Goal: Transaction & Acquisition: Purchase product/service

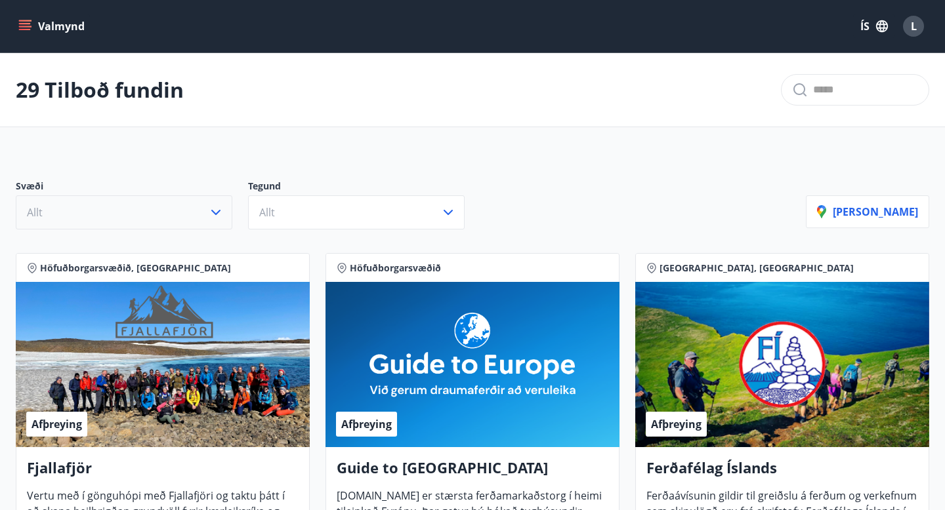
click at [214, 212] on icon "button" at bounding box center [215, 212] width 9 height 5
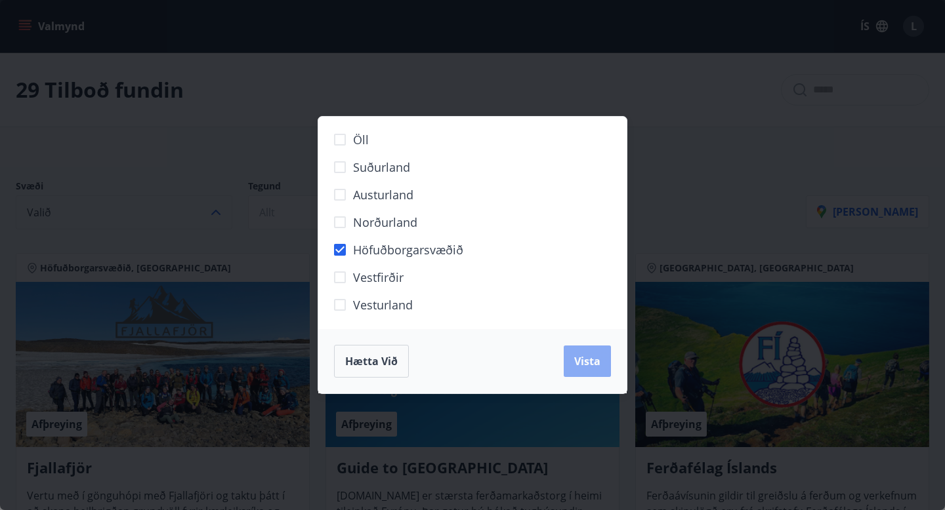
click at [588, 352] on button "Vista" at bounding box center [586, 361] width 47 height 31
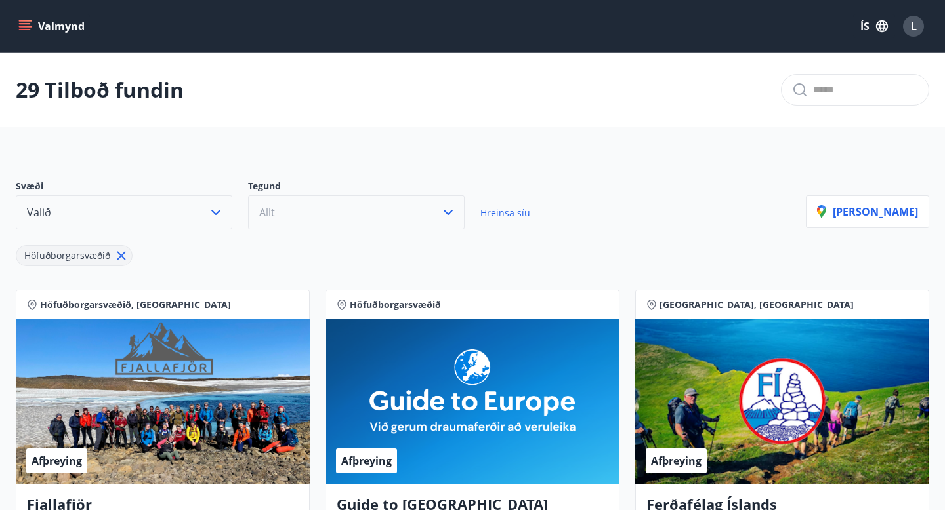
click at [388, 217] on button "Allt" at bounding box center [356, 212] width 216 height 34
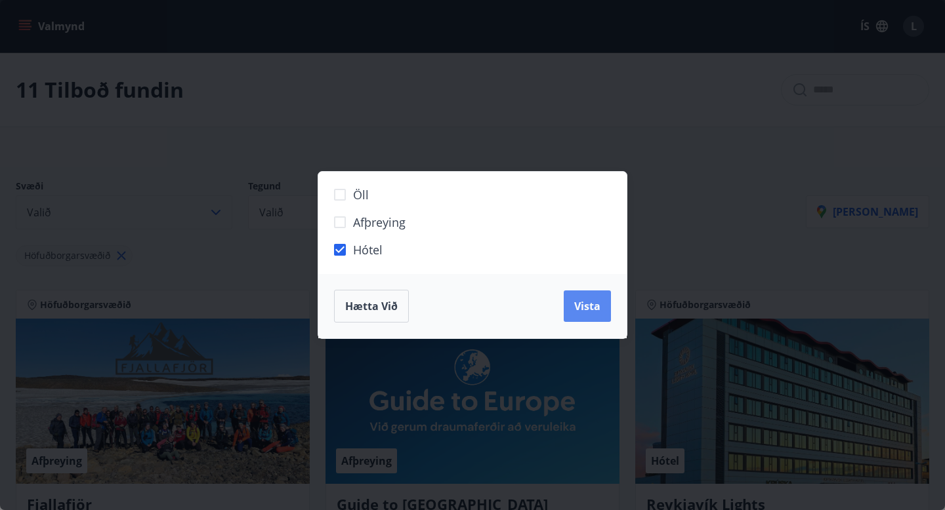
click at [580, 307] on span "Vista" at bounding box center [587, 306] width 26 height 14
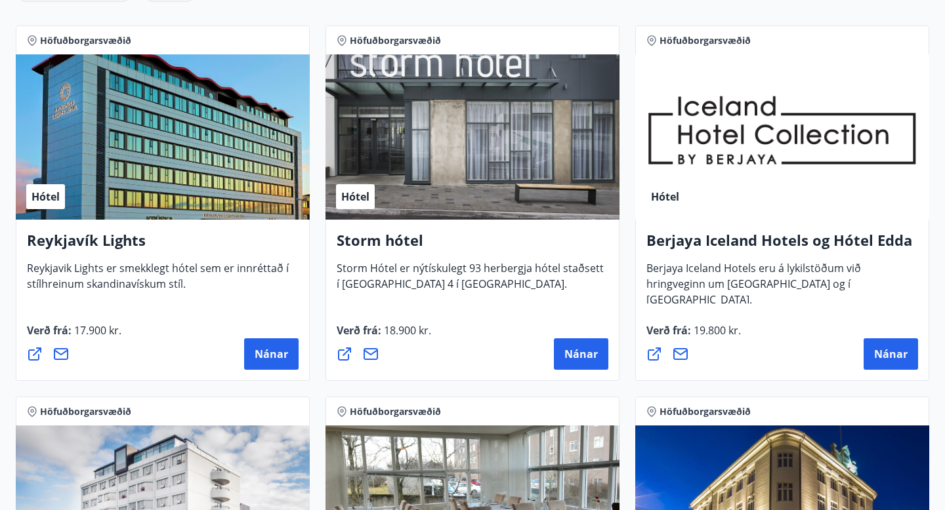
scroll to position [273, 0]
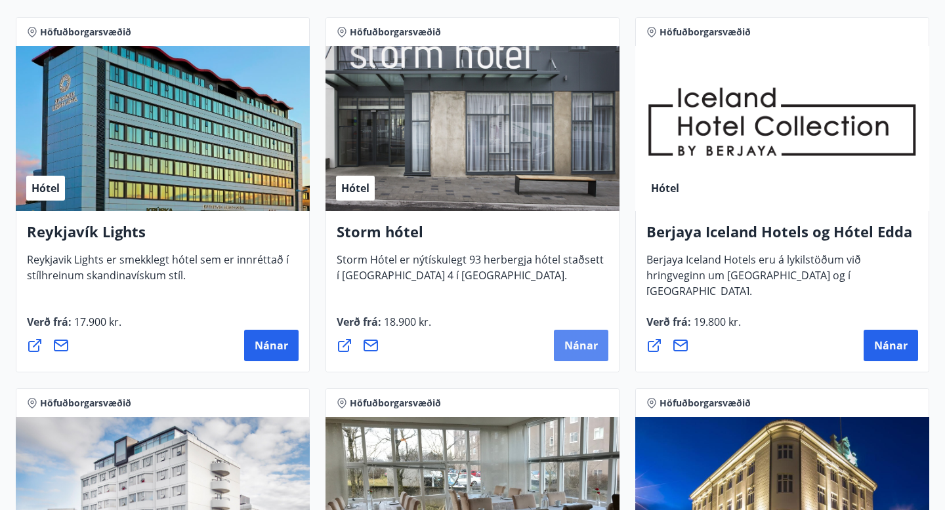
click at [582, 350] on span "Nánar" at bounding box center [580, 345] width 33 height 14
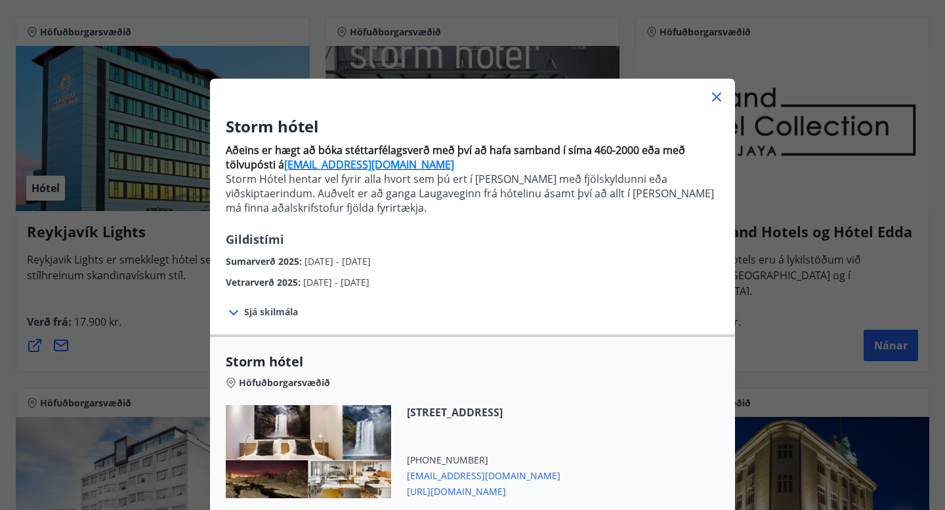
click at [281, 260] on span "Sumarverð 2025 :" at bounding box center [265, 261] width 79 height 12
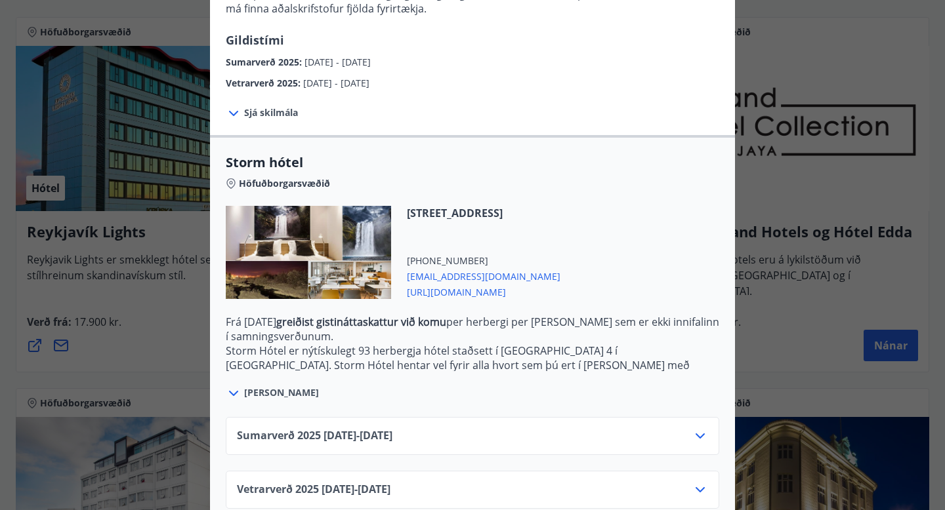
scroll to position [213, 0]
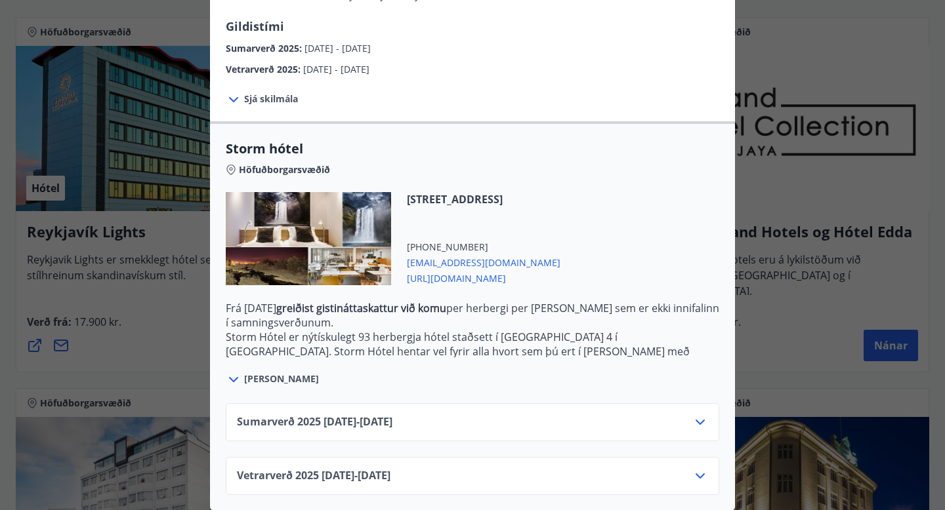
click at [378, 419] on span "Sumarverð [PHONE_NUMBER][DATE] - [DATE]" at bounding box center [314, 423] width 155 height 16
click at [704, 422] on icon at bounding box center [700, 423] width 16 height 16
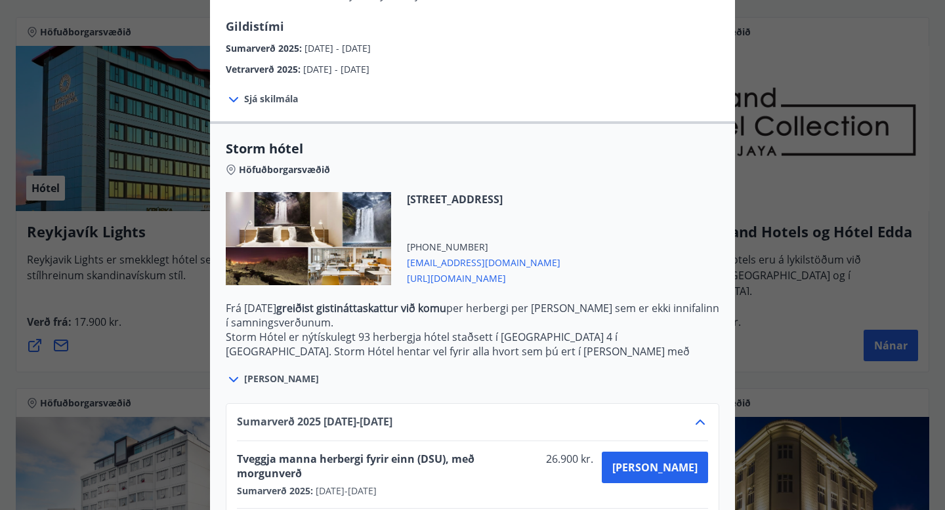
click at [541, 455] on span "Tveggja manna herbergi fyrir einn (DSU), með morgunverð" at bounding box center [389, 466] width 304 height 29
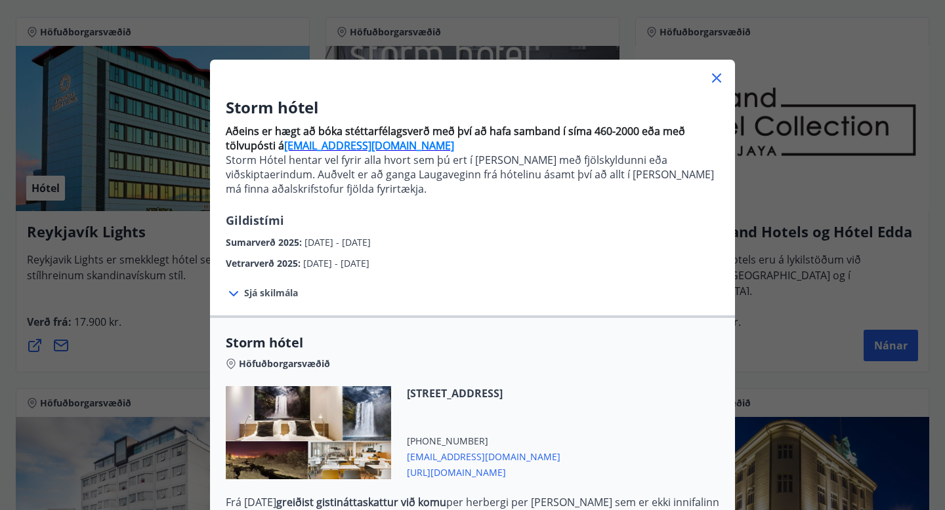
scroll to position [0, 0]
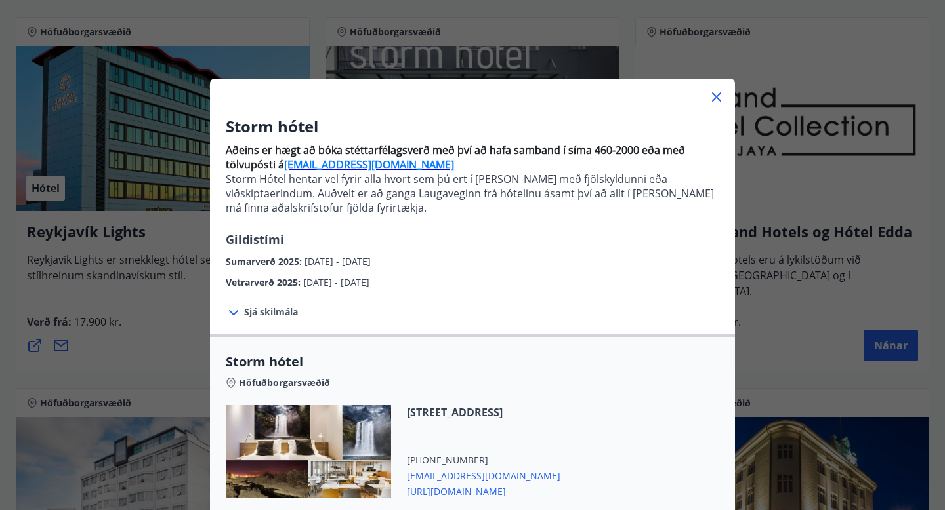
click at [716, 98] on icon at bounding box center [716, 97] width 16 height 16
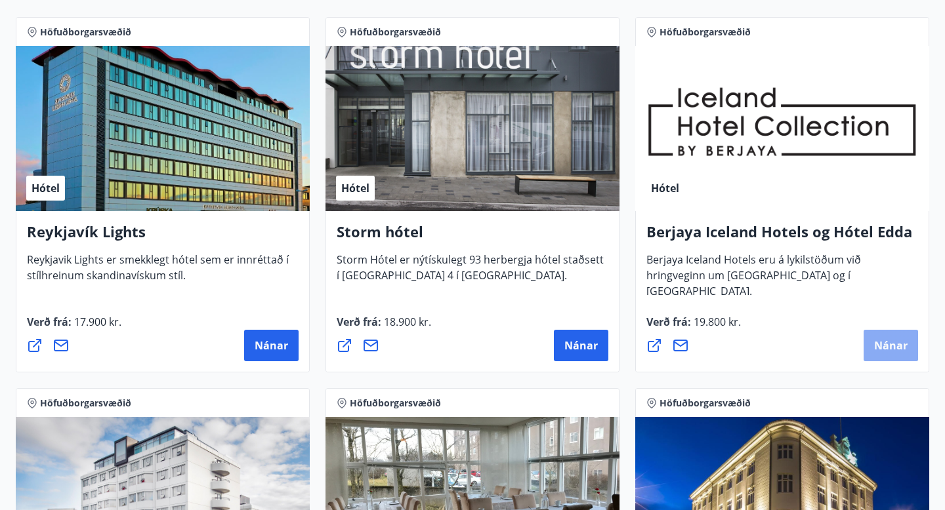
click at [867, 337] on button "Nánar" at bounding box center [890, 345] width 54 height 31
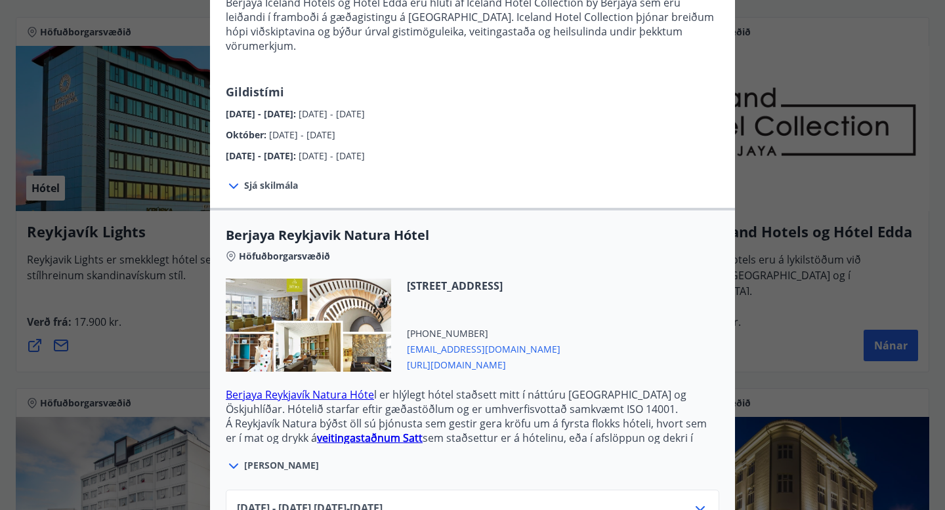
scroll to position [274, 0]
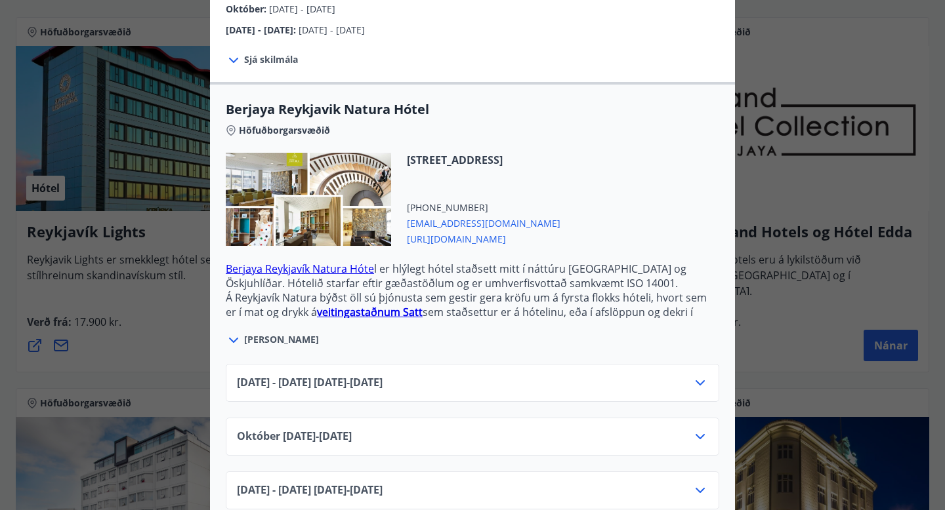
click at [382, 375] on span "[DATE] - [DATE] [DATE] - [DATE]" at bounding box center [310, 383] width 146 height 16
click at [703, 375] on icon at bounding box center [700, 383] width 16 height 16
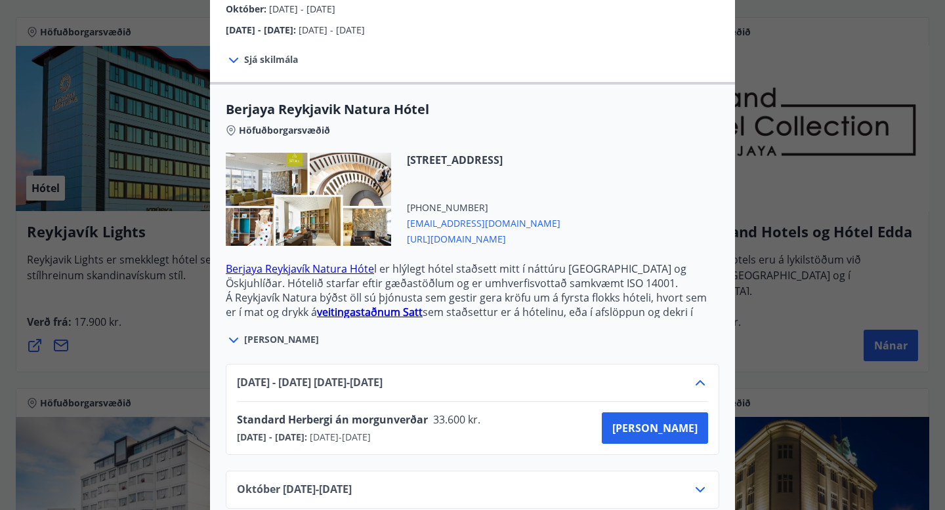
click at [703, 380] on icon at bounding box center [699, 382] width 9 height 5
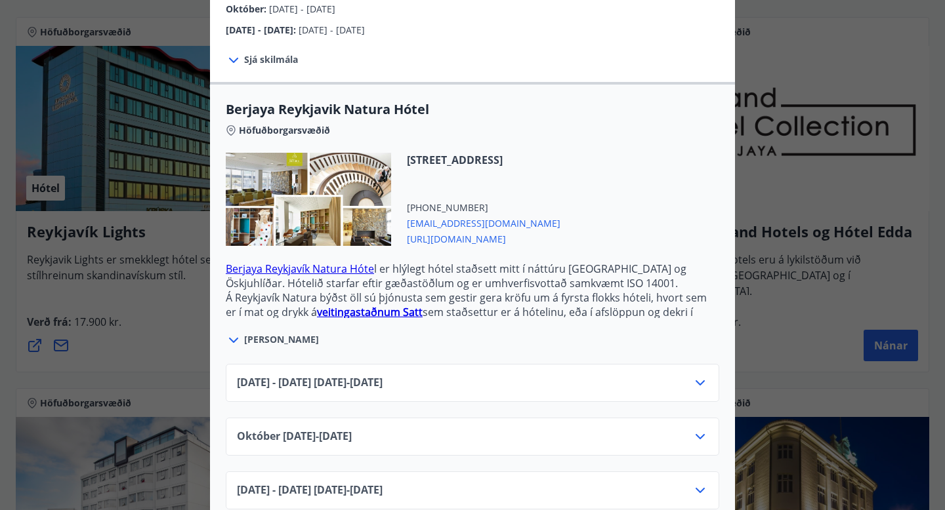
click at [697, 429] on icon at bounding box center [700, 437] width 16 height 16
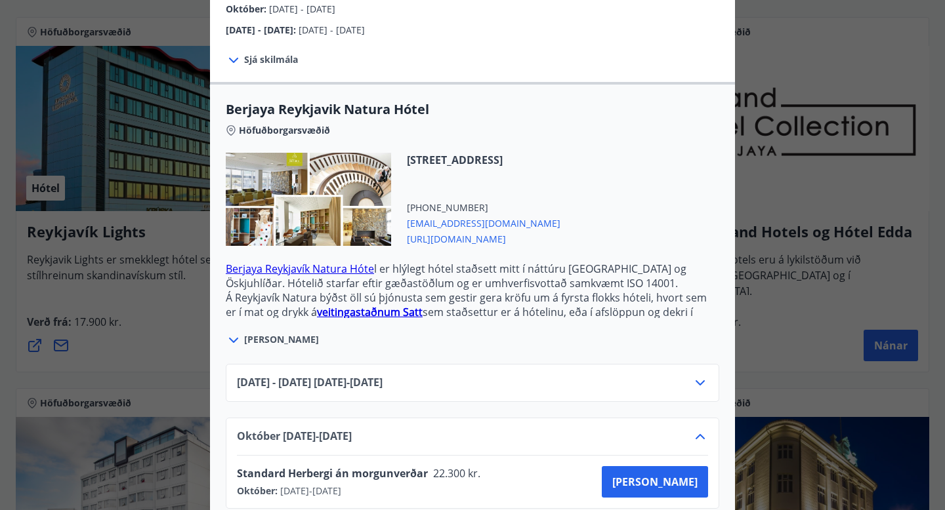
click at [697, 429] on icon at bounding box center [700, 437] width 16 height 16
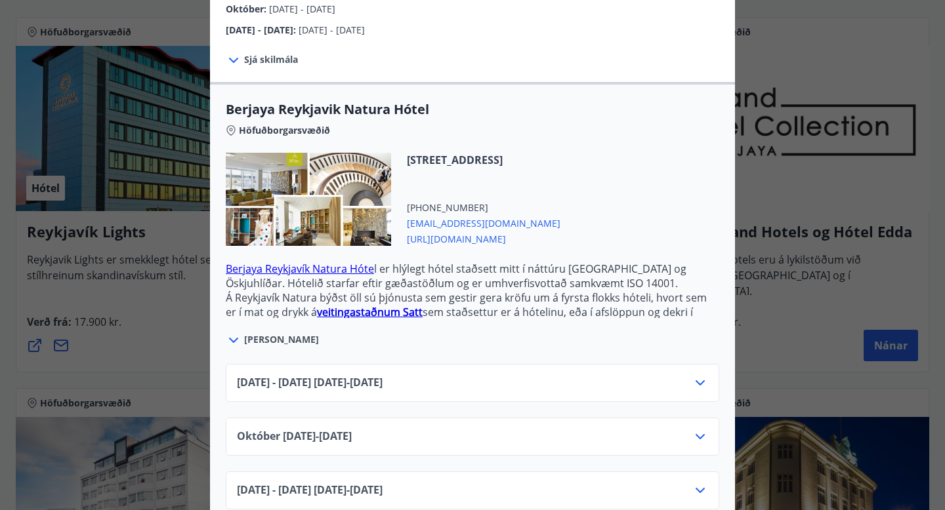
scroll to position [0, 0]
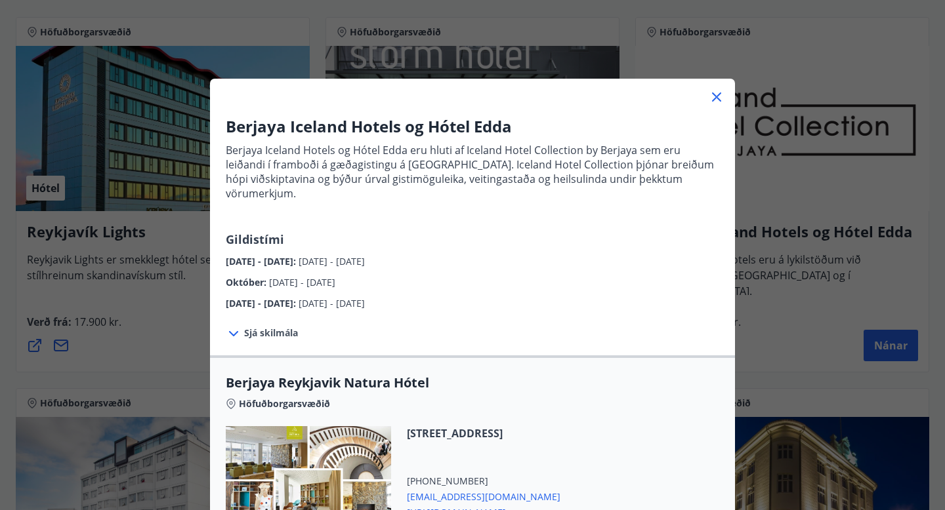
click at [714, 92] on icon at bounding box center [716, 97] width 16 height 16
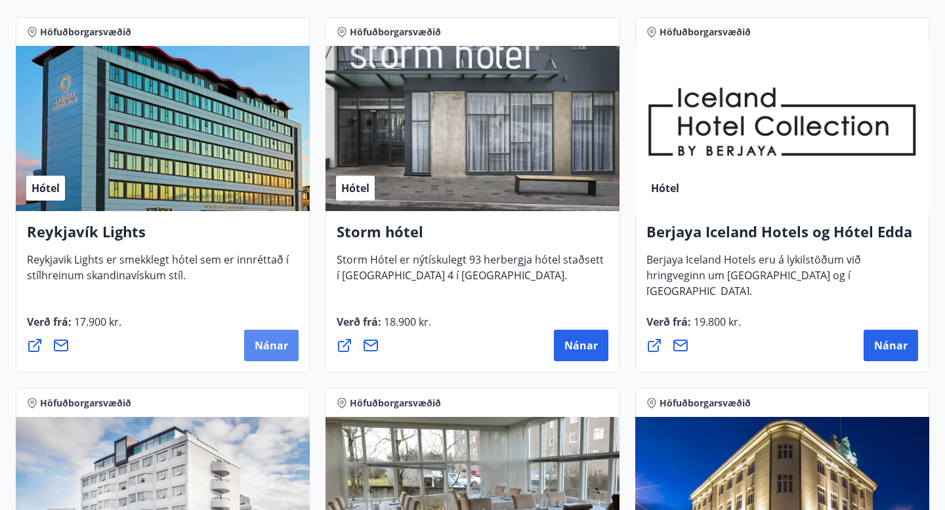
click at [273, 348] on span "Nánar" at bounding box center [271, 345] width 33 height 14
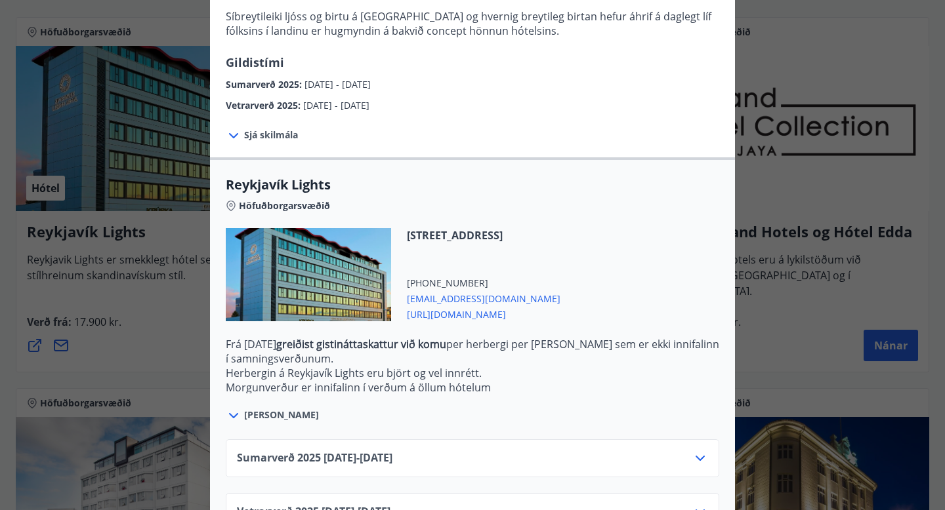
scroll to position [306, 0]
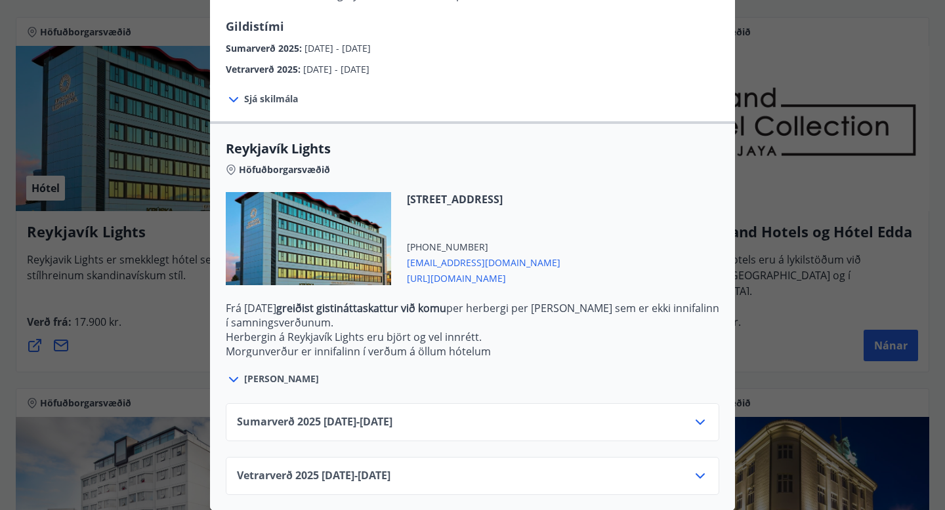
click at [276, 428] on span "Sumarverð [PHONE_NUMBER][DATE] - [DATE]" at bounding box center [314, 423] width 155 height 16
click at [701, 423] on icon at bounding box center [700, 423] width 16 height 16
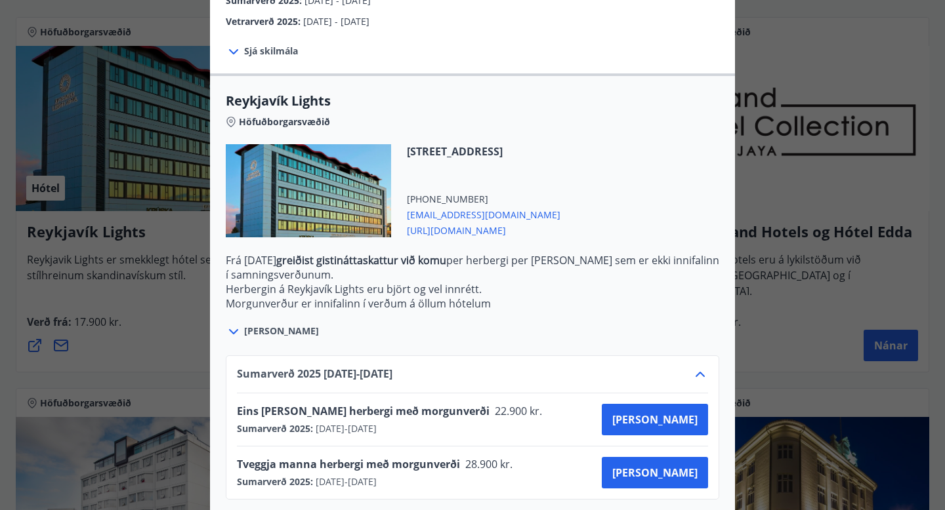
scroll to position [413, 0]
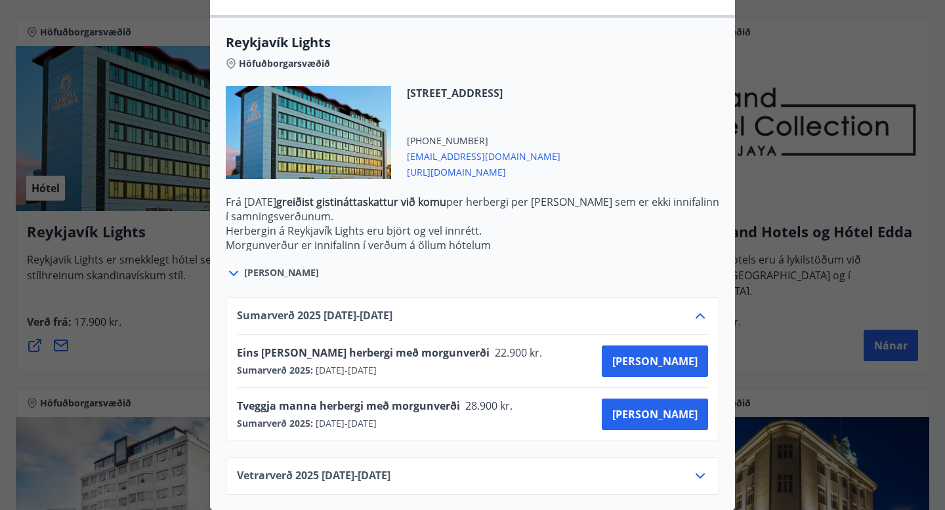
click at [701, 474] on icon at bounding box center [700, 476] width 16 height 16
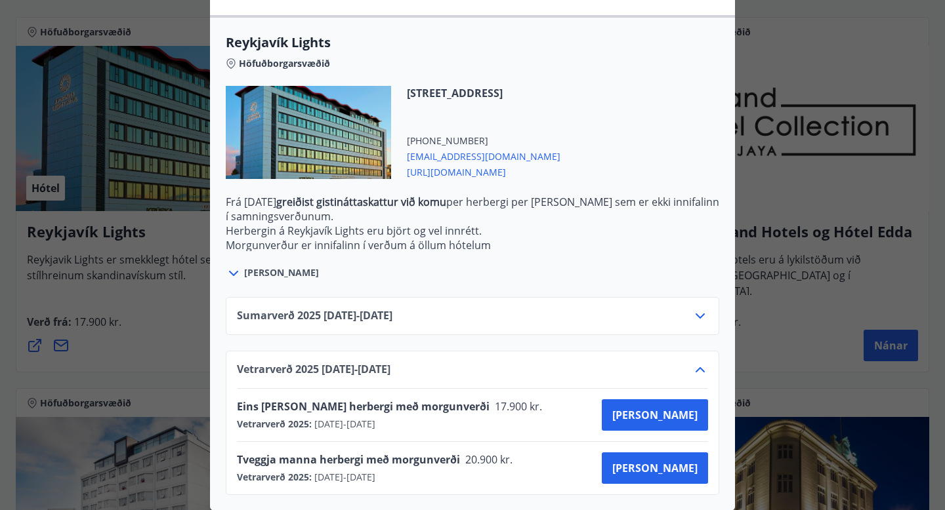
click at [630, 324] on div "Sumarverð [PHONE_NUMBER][DATE] - [DATE]" at bounding box center [472, 321] width 471 height 26
click at [697, 314] on icon at bounding box center [699, 316] width 9 height 5
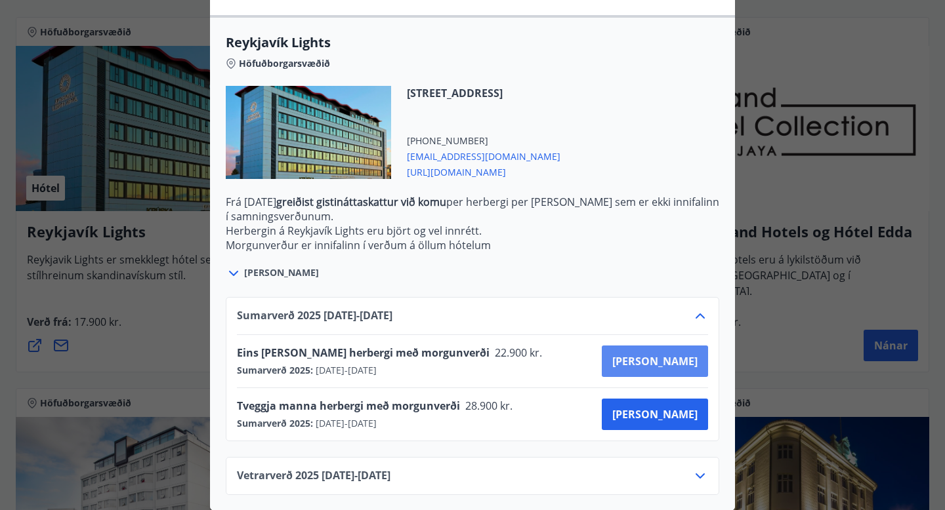
click at [695, 361] on span "[PERSON_NAME]" at bounding box center [654, 361] width 85 height 14
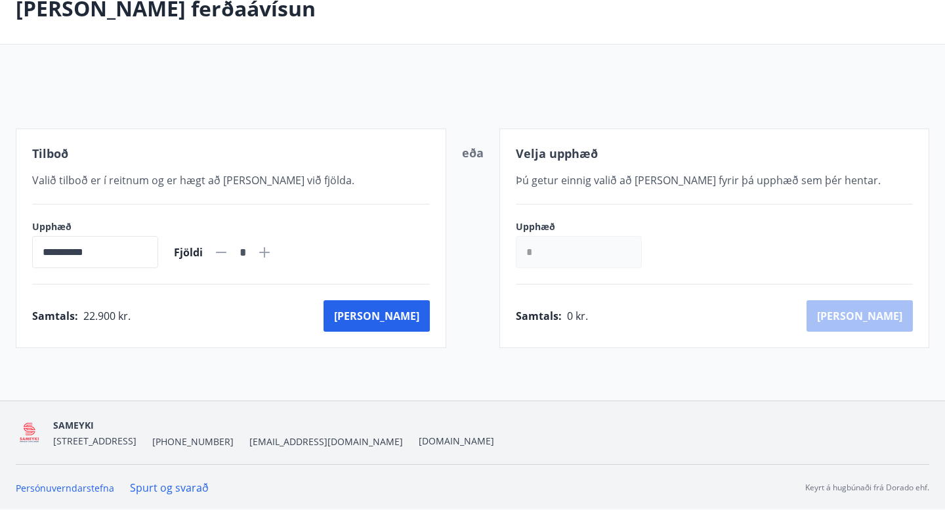
scroll to position [138, 0]
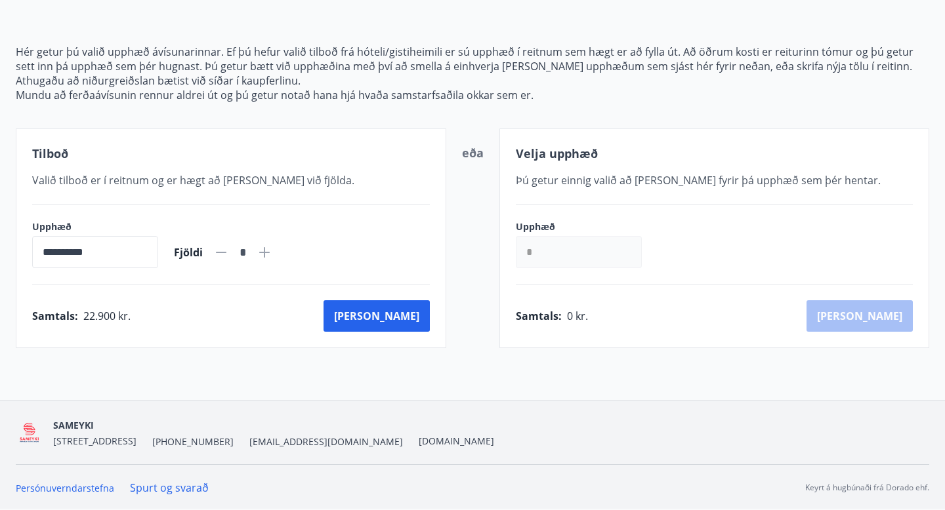
click at [270, 252] on icon at bounding box center [264, 252] width 10 height 10
type input "*"
click at [301, 308] on div "Samtals : 45.800 kr. [GEOGRAPHIC_DATA]" at bounding box center [231, 315] width 398 height 31
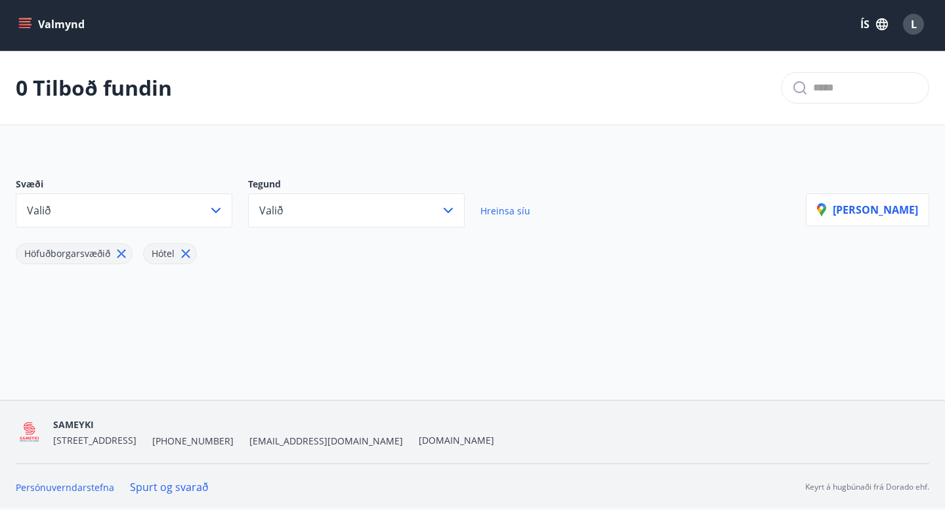
scroll to position [273, 0]
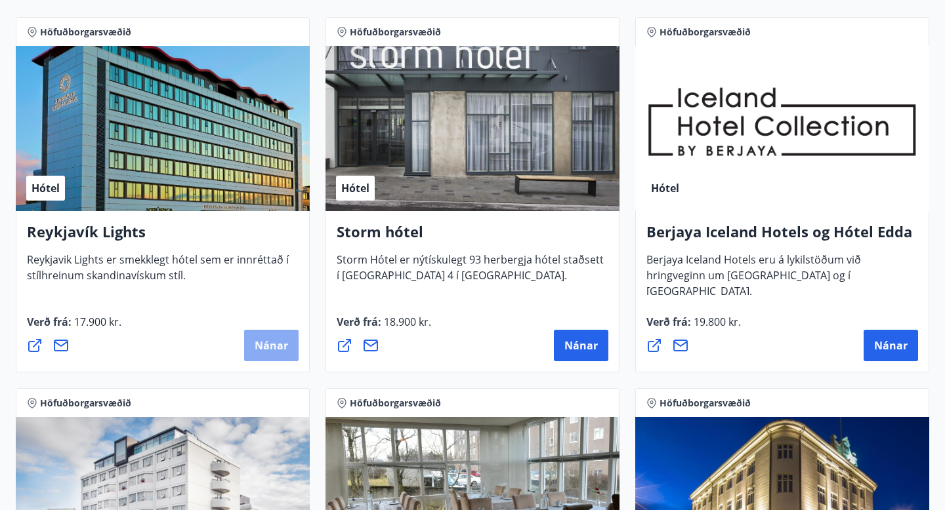
click at [260, 348] on span "Nánar" at bounding box center [271, 345] width 33 height 14
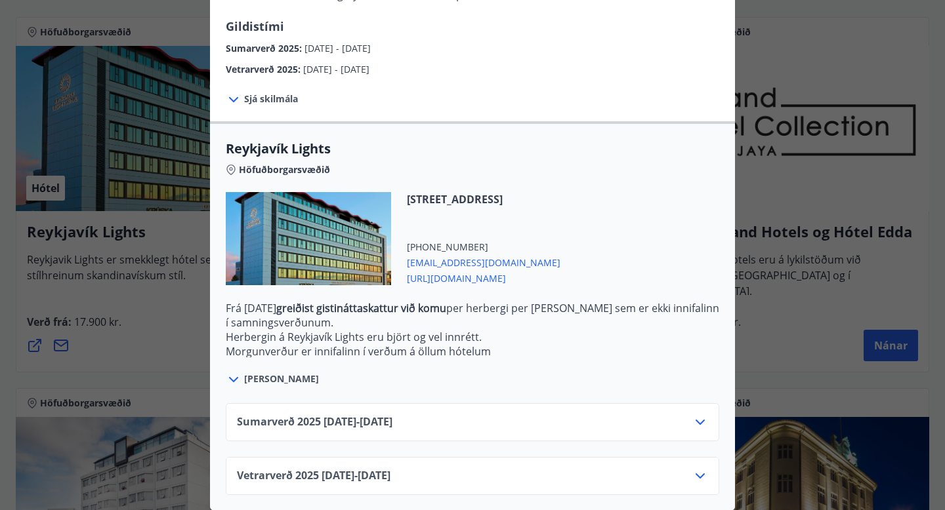
scroll to position [306, 0]
click at [454, 418] on div "Sumarverð [PHONE_NUMBER][DATE] - [DATE]" at bounding box center [472, 428] width 471 height 26
click at [697, 417] on icon at bounding box center [700, 423] width 16 height 16
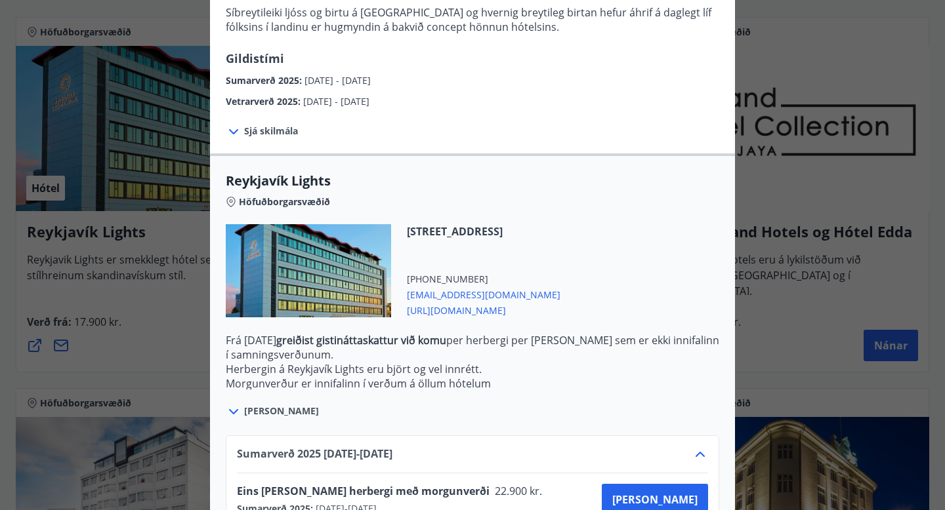
scroll to position [272, 0]
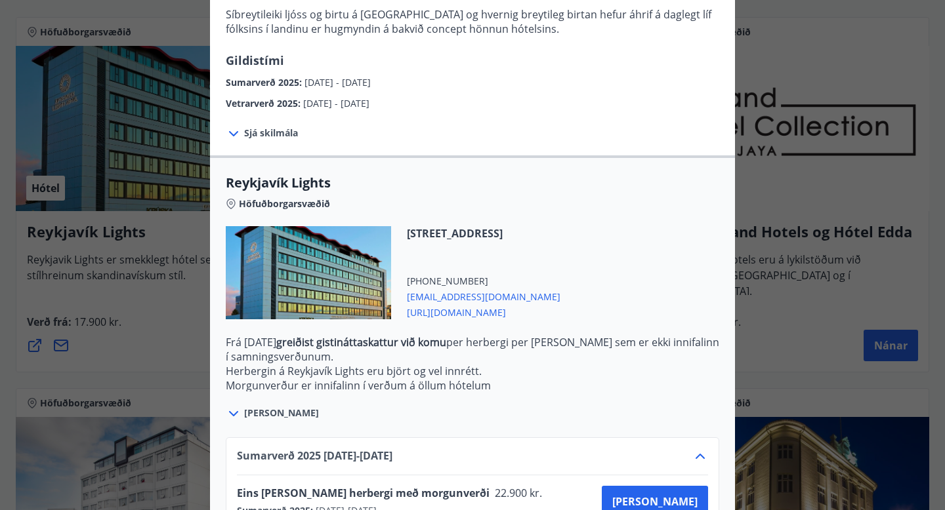
click at [470, 315] on span "[URL][DOMAIN_NAME]" at bounding box center [483, 312] width 153 height 16
